Goal: Task Accomplishment & Management: Use online tool/utility

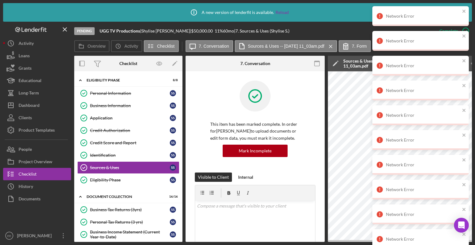
scroll to position [155, 0]
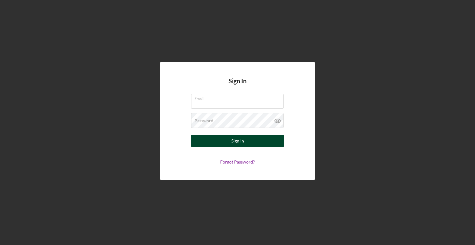
type input "[EMAIL_ADDRESS][DOMAIN_NAME]"
click at [250, 143] on button "Sign In" at bounding box center [237, 141] width 93 height 12
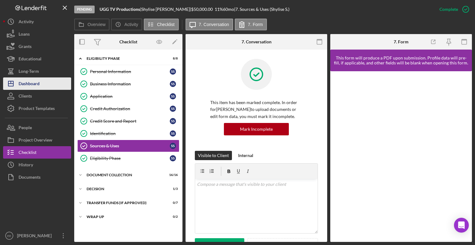
click at [24, 84] on div "Dashboard" at bounding box center [29, 84] width 21 height 14
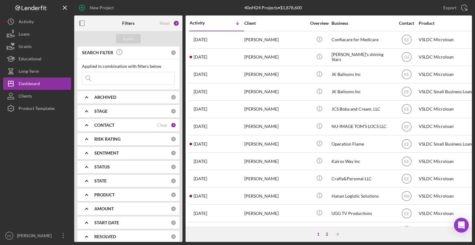
click at [326, 234] on div "2" at bounding box center [327, 233] width 9 height 5
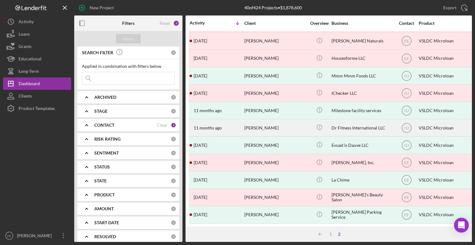
scroll to position [73, 0]
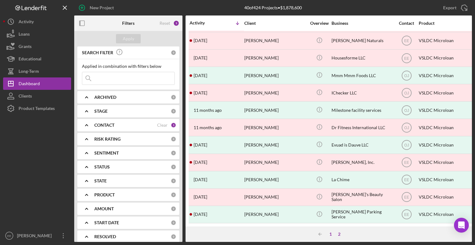
click at [332, 235] on div "1" at bounding box center [330, 233] width 9 height 5
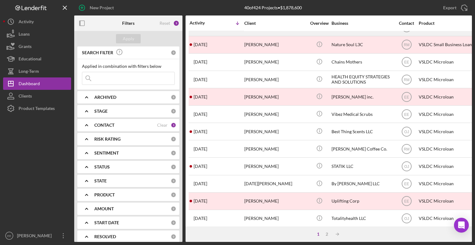
scroll to position [246, 0]
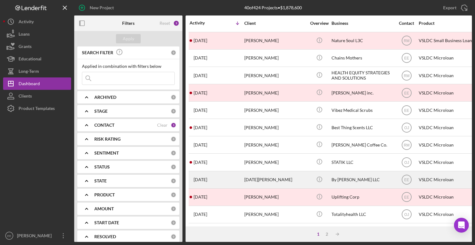
click at [259, 177] on div "[DATE][PERSON_NAME]" at bounding box center [275, 179] width 62 height 16
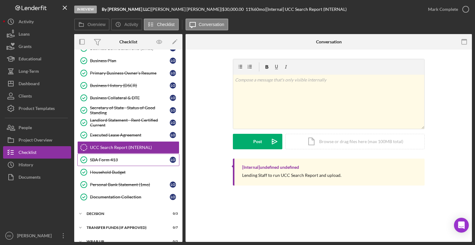
scroll to position [81, 0]
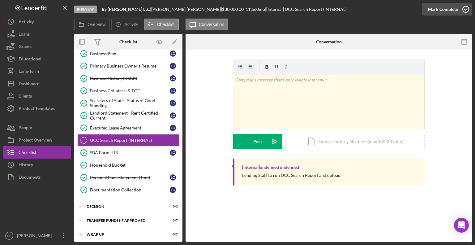
click at [463, 9] on icon "button" at bounding box center [465, 9] width 15 height 15
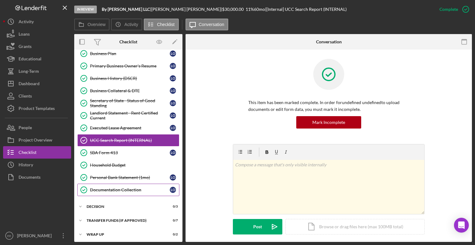
click at [115, 188] on div "Documentation Collection" at bounding box center [130, 189] width 80 height 5
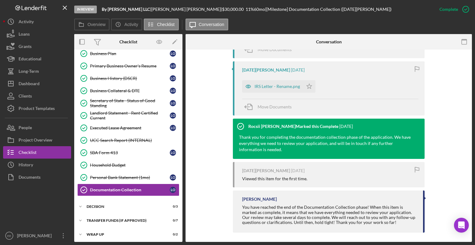
scroll to position [285, 0]
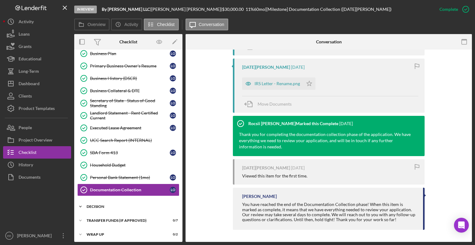
click at [95, 205] on div "Decision" at bounding box center [131, 206] width 88 height 4
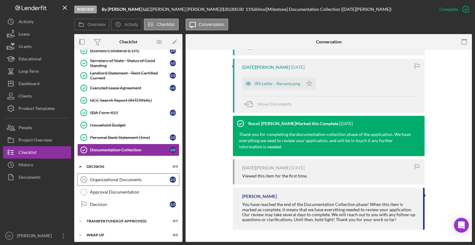
click at [108, 179] on div "Organizational Documents" at bounding box center [130, 179] width 80 height 5
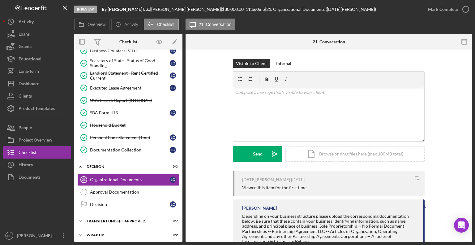
scroll to position [21, 0]
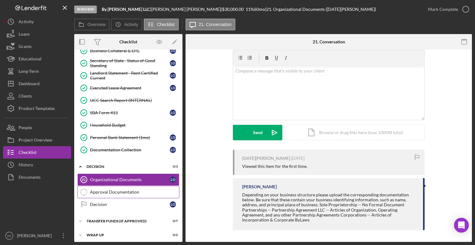
click at [109, 189] on div "Approval Documentation" at bounding box center [134, 191] width 89 height 5
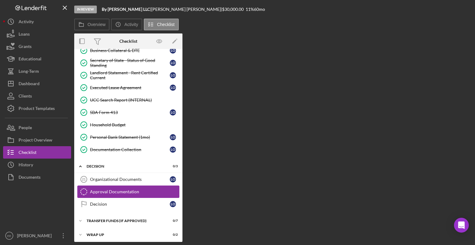
scroll to position [121, 0]
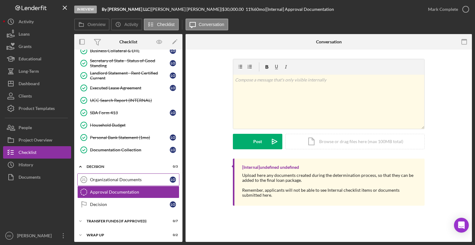
click at [110, 177] on div "Organizational Documents" at bounding box center [130, 179] width 80 height 5
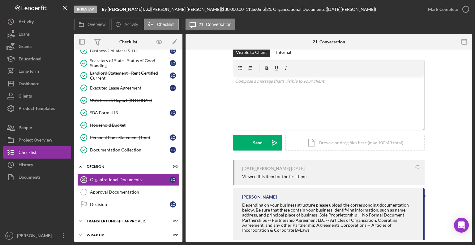
scroll to position [21, 0]
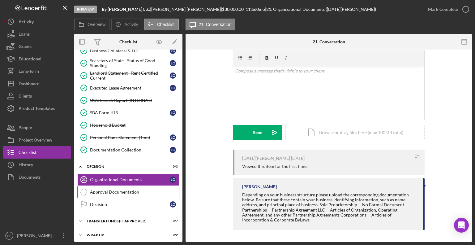
click at [109, 191] on div "Approval Documentation" at bounding box center [134, 191] width 89 height 5
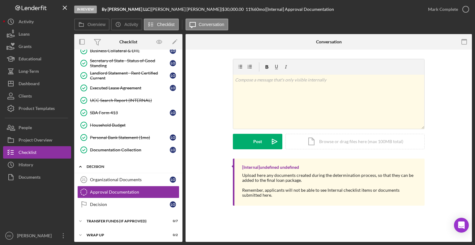
click at [109, 166] on div "Icon/Expander Decision 0 / 3" at bounding box center [128, 166] width 108 height 13
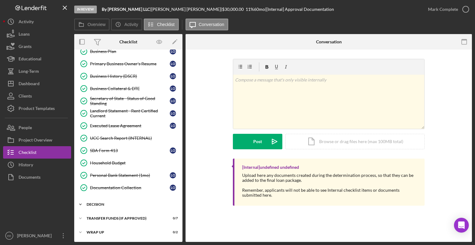
scroll to position [81, 0]
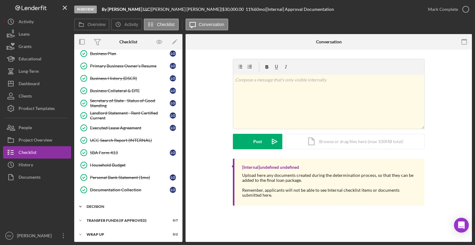
click at [114, 207] on div "Icon/Expander Decision 0 / 3" at bounding box center [128, 206] width 108 height 12
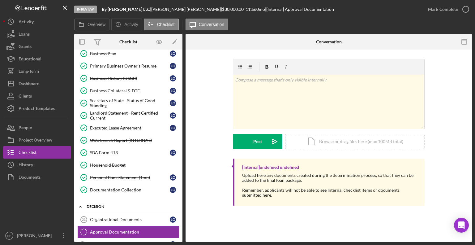
scroll to position [121, 0]
